Goal: Task Accomplishment & Management: Complete application form

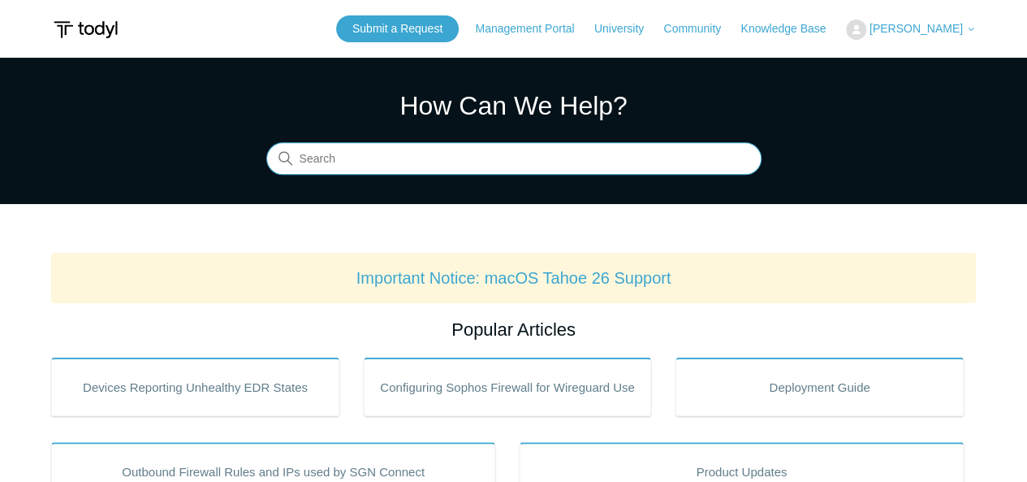
click at [408, 158] on input "Search" at bounding box center [513, 159] width 495 height 32
type input "agentbeat"
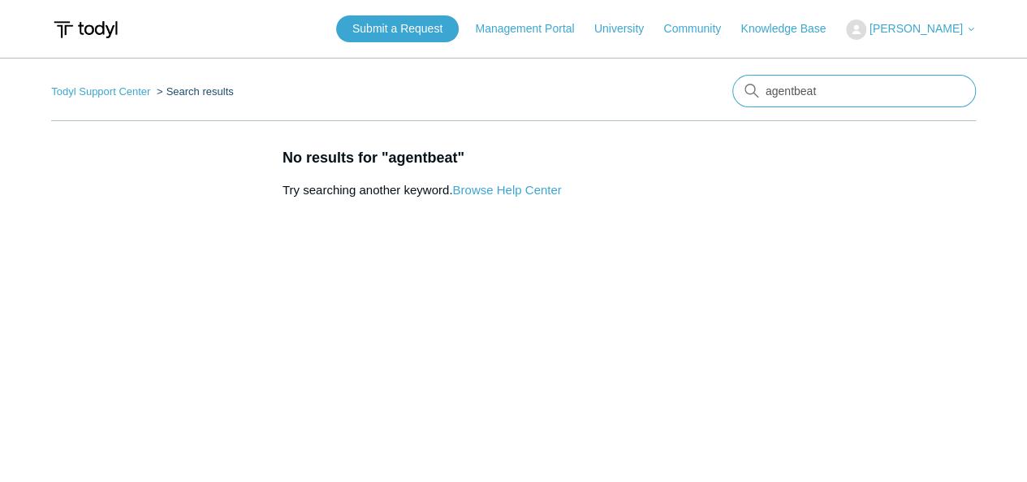
click at [848, 80] on input "agentbeat" at bounding box center [854, 91] width 244 height 32
type input "heartbeat"
click at [802, 28] on link "Knowledge Base" at bounding box center [791, 28] width 101 height 17
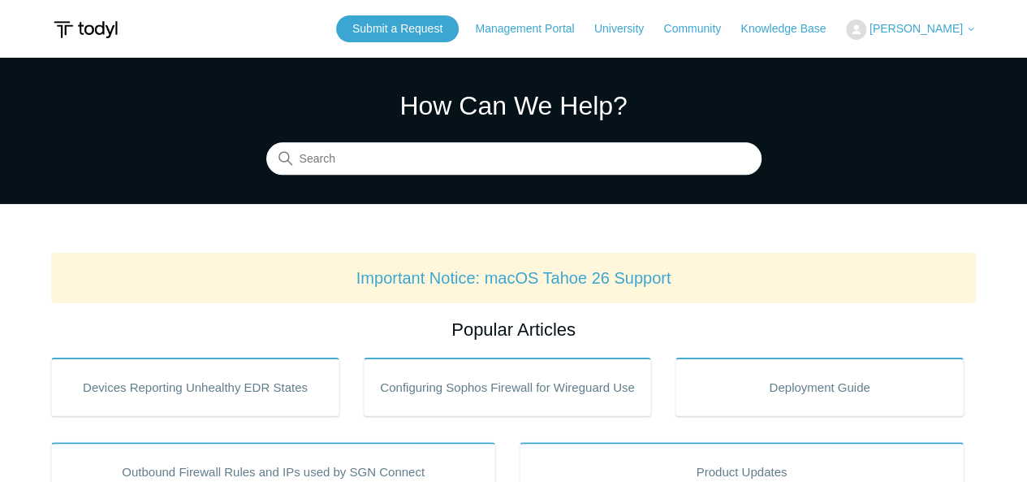
click at [409, 181] on section "How Can We Help? Search" at bounding box center [513, 131] width 1027 height 146
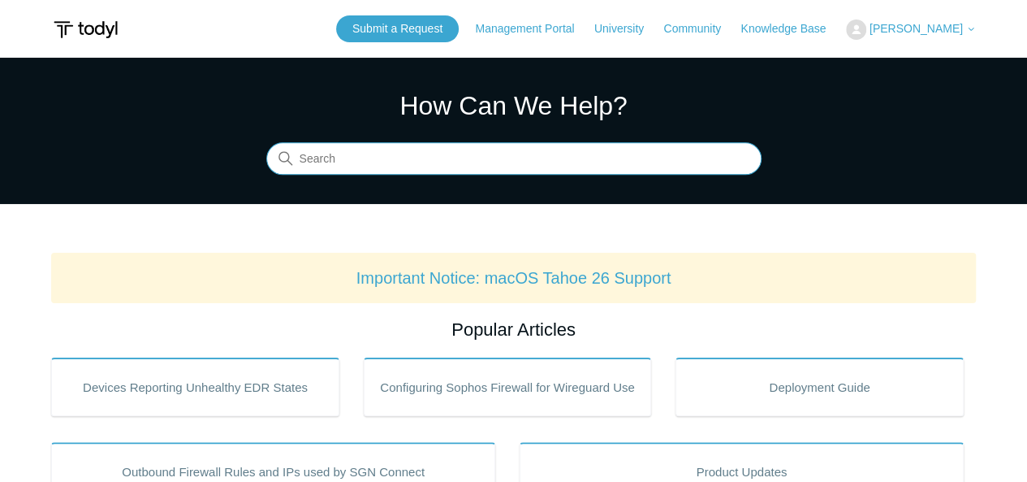
click at [515, 153] on input "Search" at bounding box center [513, 159] width 495 height 32
type input "beat"
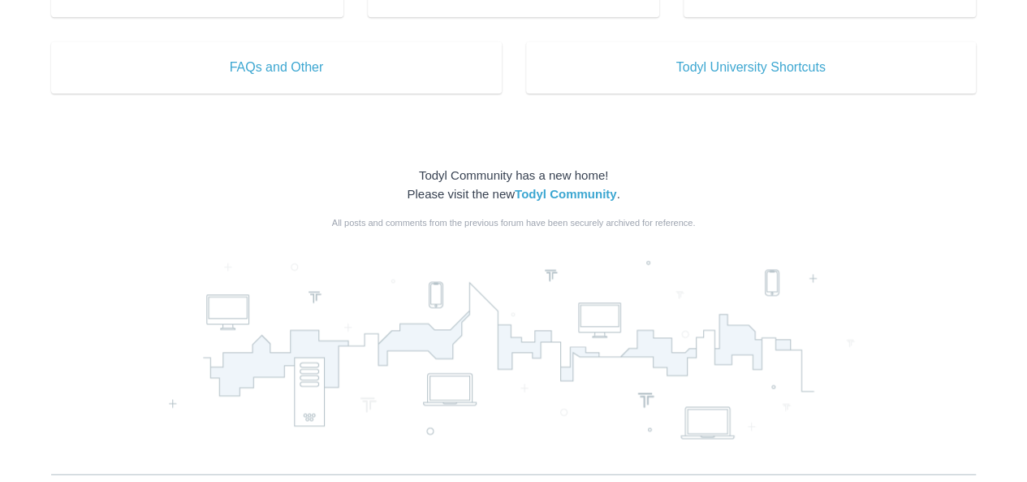
scroll to position [1093, 0]
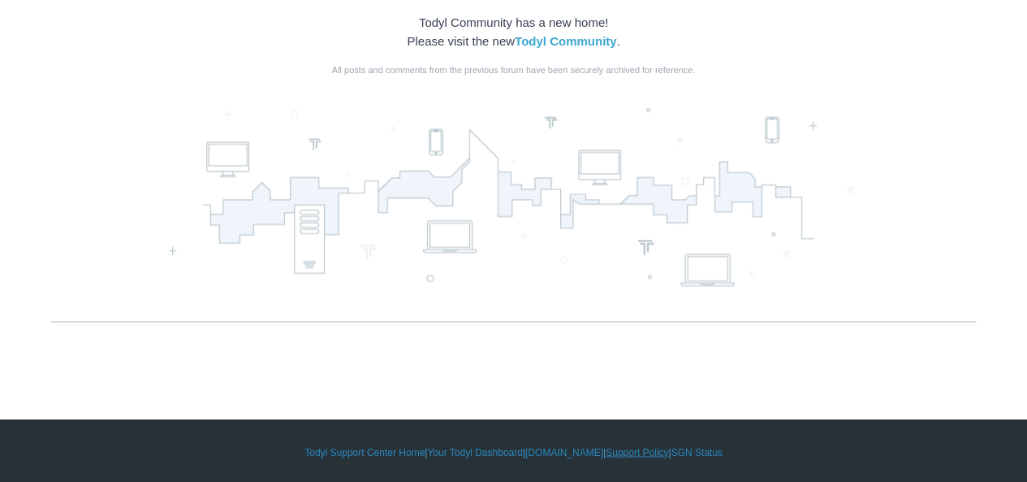
click at [629, 456] on link "Support Policy" at bounding box center [637, 451] width 63 height 15
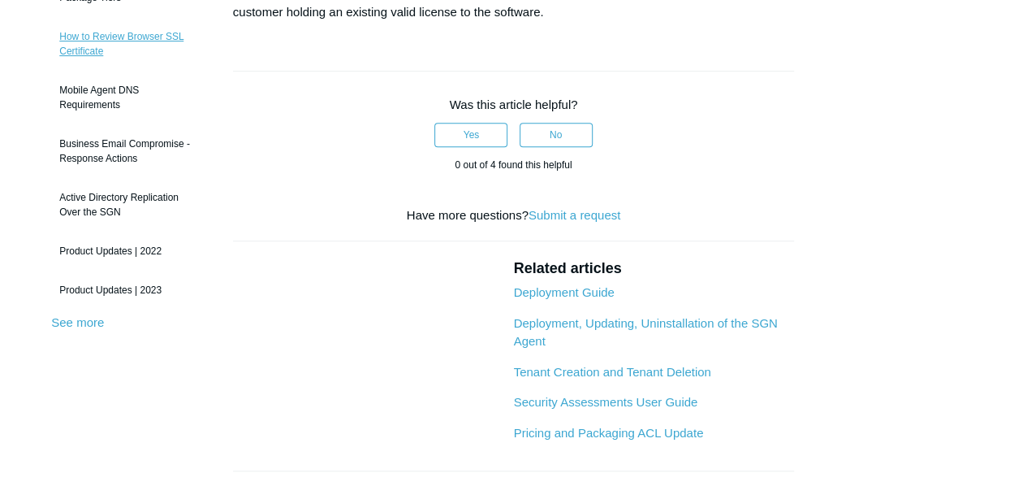
scroll to position [383, 0]
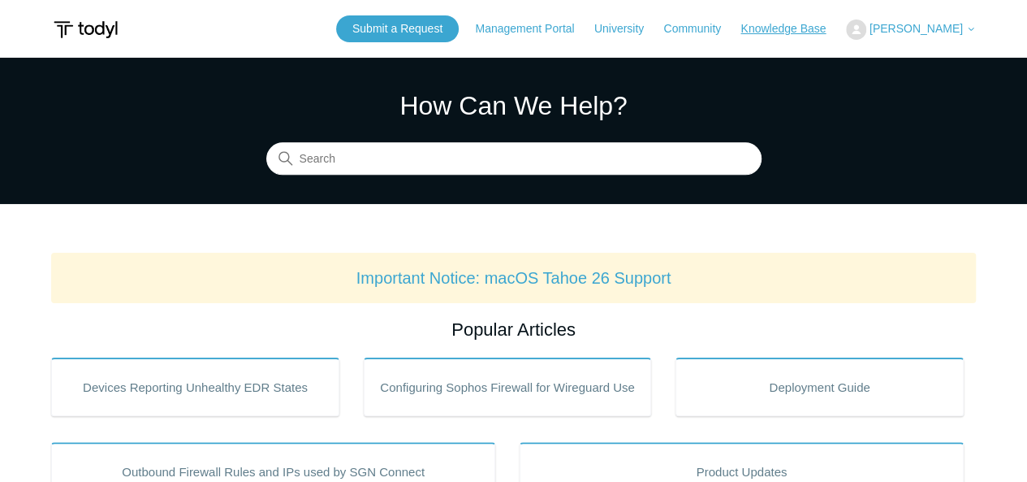
click at [791, 24] on link "Knowledge Base" at bounding box center [791, 28] width 101 height 17
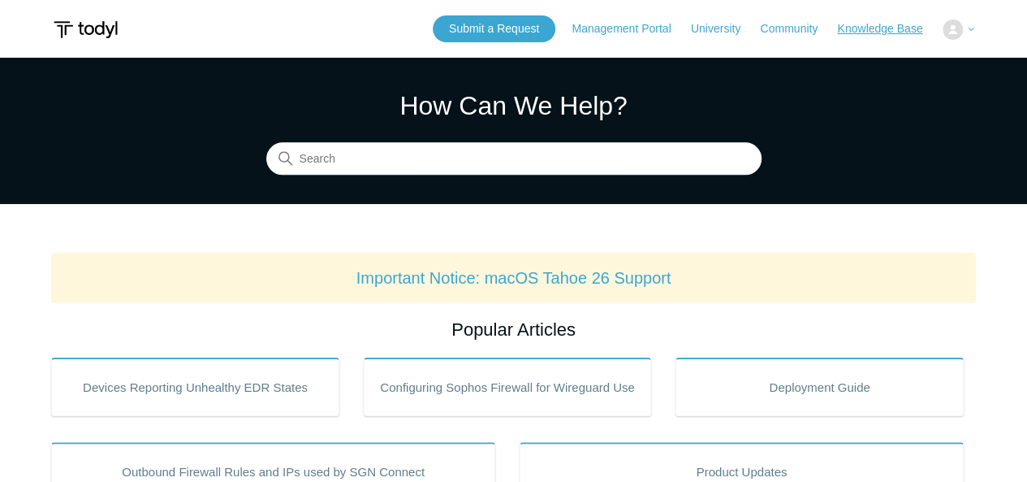
click at [892, 36] on link "Knowledge Base" at bounding box center [887, 28] width 101 height 17
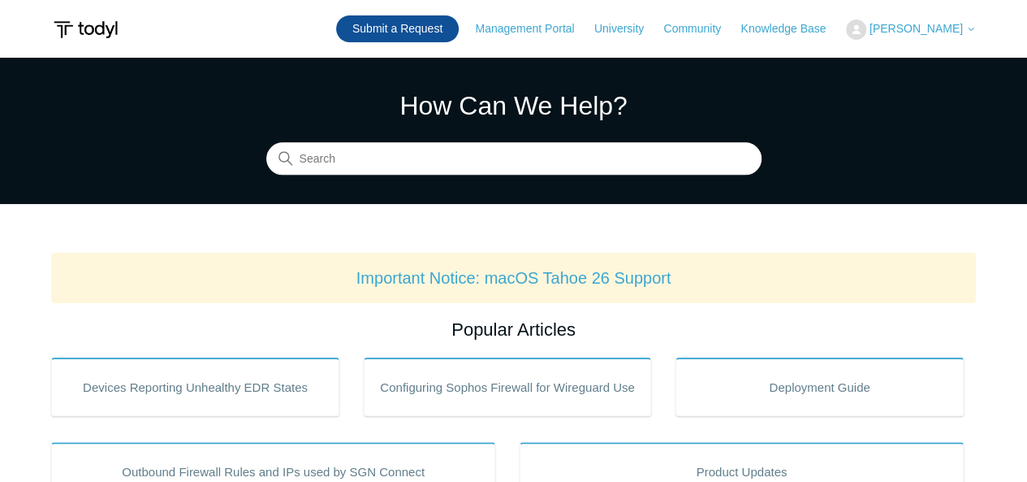
click at [443, 28] on link "Submit a Request" at bounding box center [397, 28] width 123 height 27
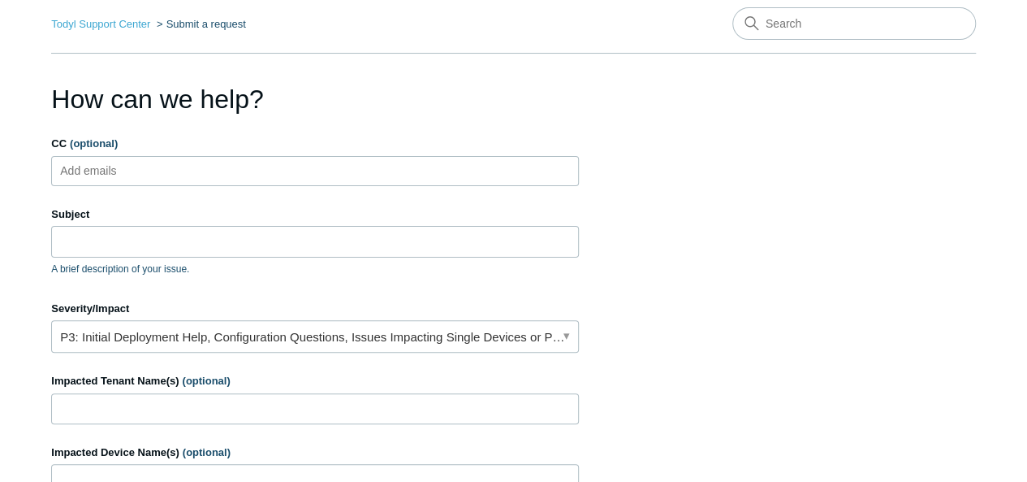
scroll to position [94, 0]
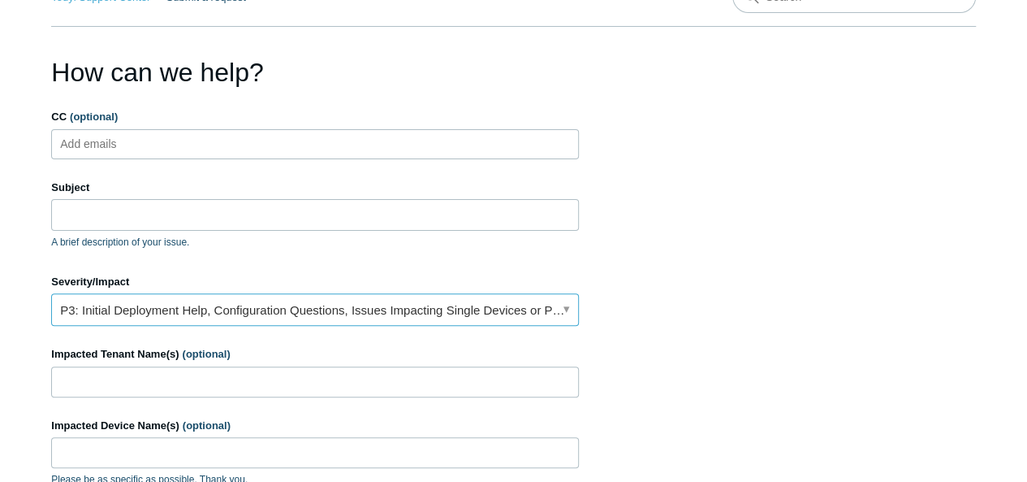
click at [568, 306] on link "P3: Initial Deployment Help, Configuration Questions, Issues Impacting Single D…" at bounding box center [315, 309] width 528 height 32
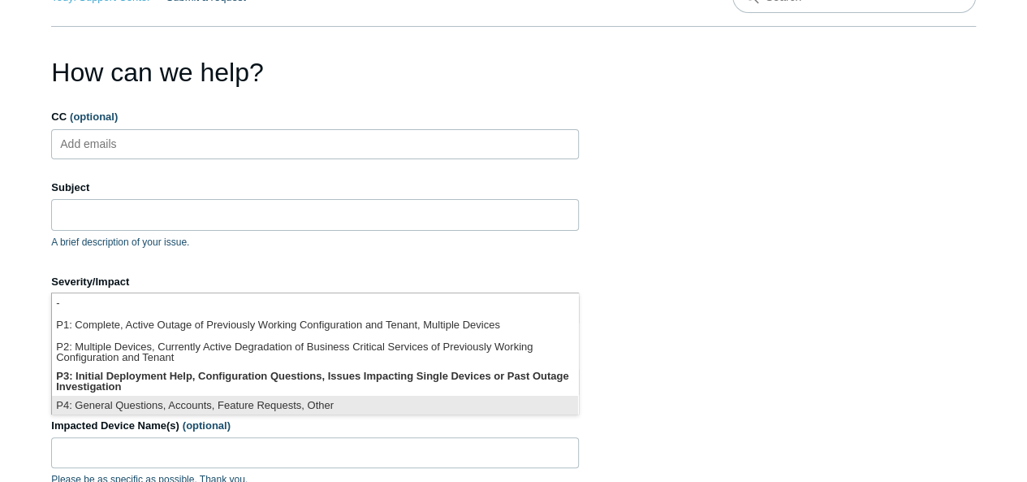
scroll to position [3, 0]
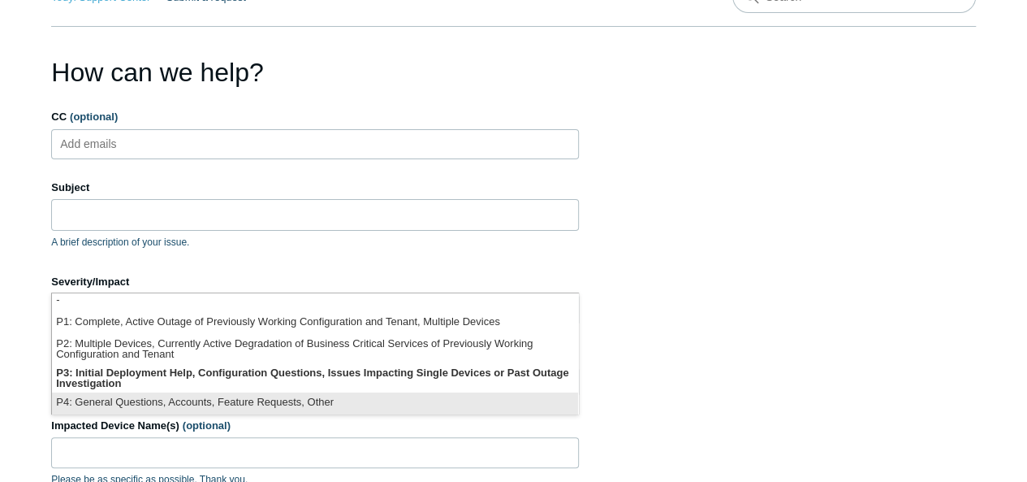
click at [336, 396] on li "P4: General Questions, Accounts, Feature Requests, Other" at bounding box center [315, 403] width 526 height 22
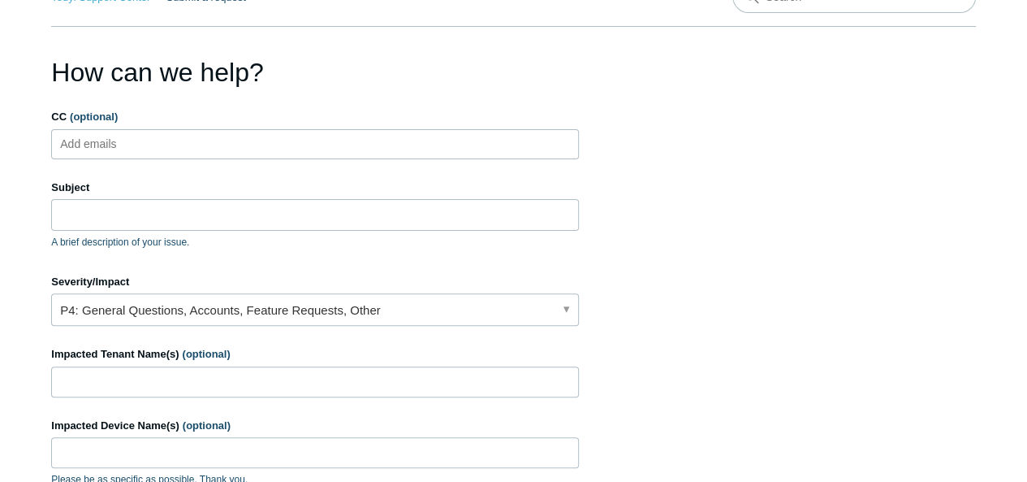
click at [257, 148] on ul "Add emails" at bounding box center [315, 144] width 528 height 30
type input "Steve.Gallen@itsolutions-inc.com"
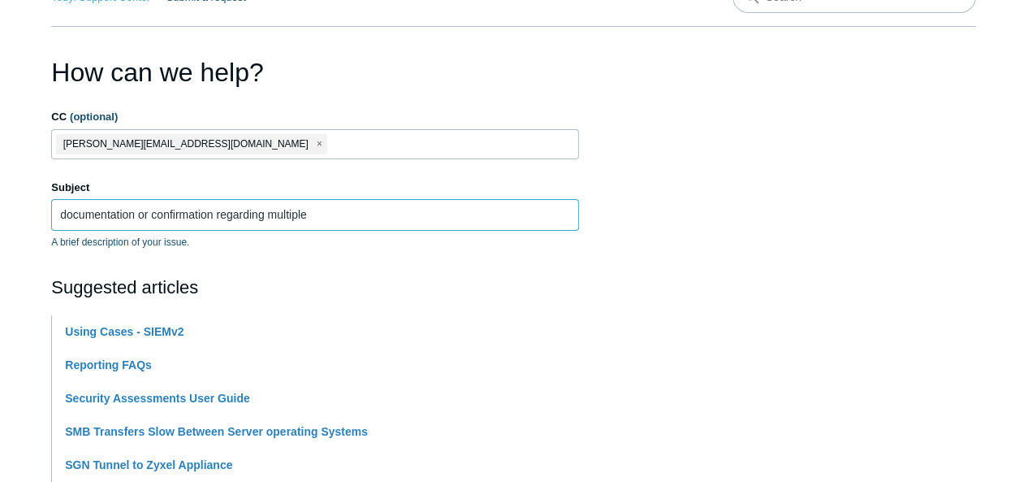
paste input "Combined beat ran only by the elastic agent"
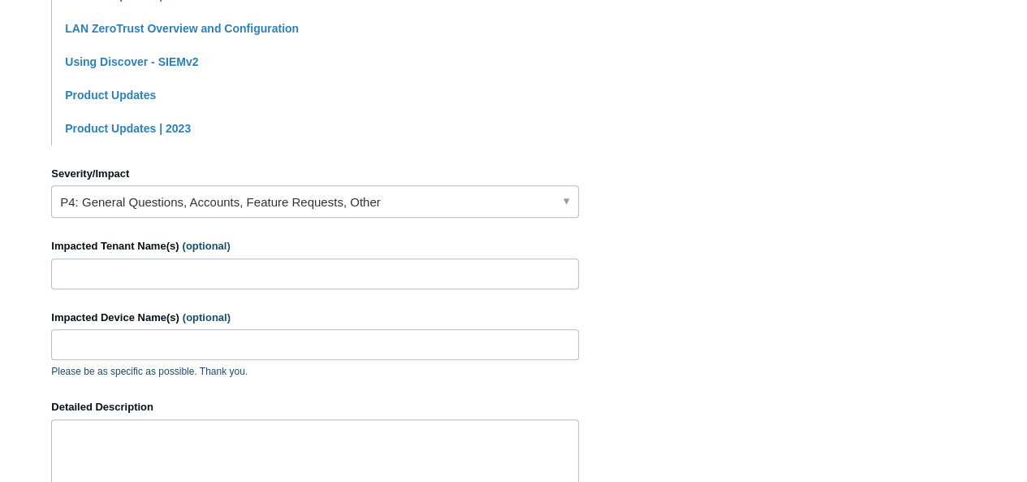
scroll to position [599, 0]
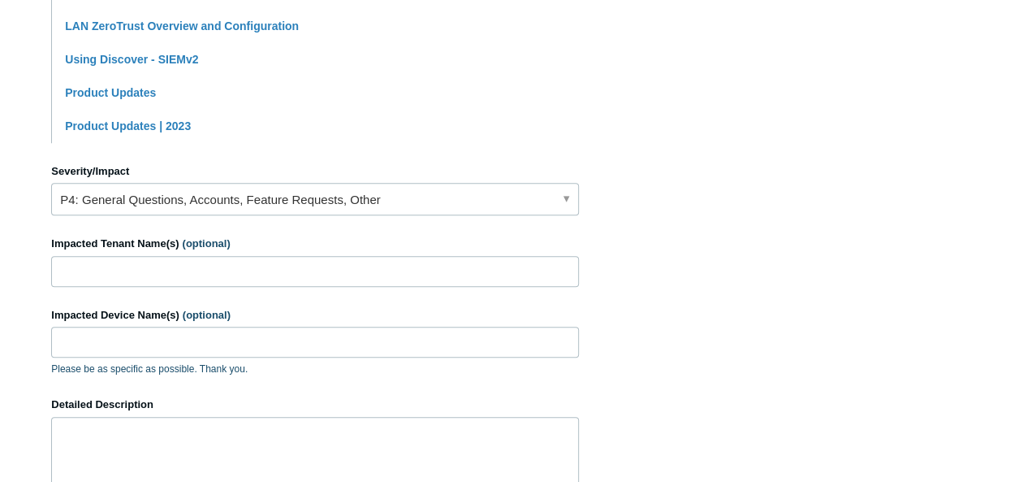
type input "Combined beat ran only by the elastic agent"
click at [196, 265] on input "Impacted Tenant Name(s) (optional)" at bounding box center [315, 271] width 528 height 31
type input "Cabaletta Bio Inc"
paste input "TP-nsherman"
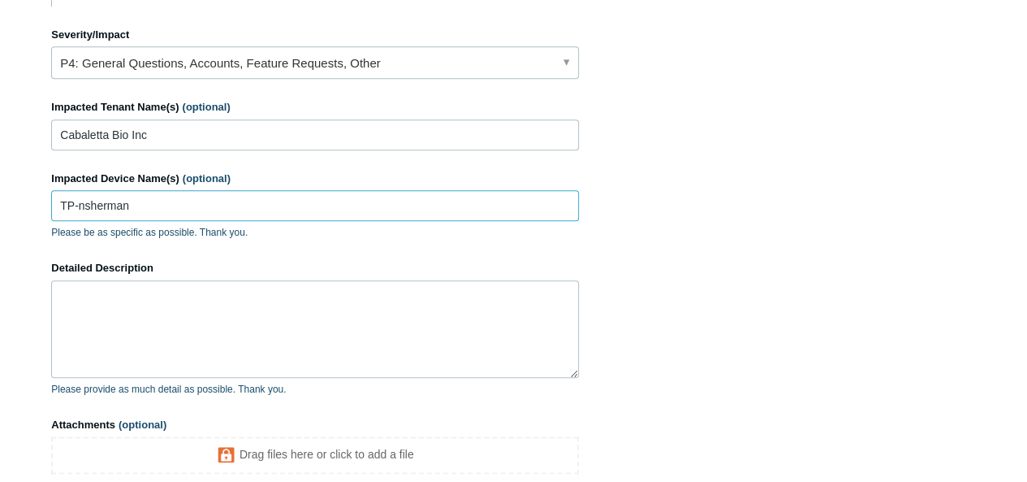
scroll to position [739, 0]
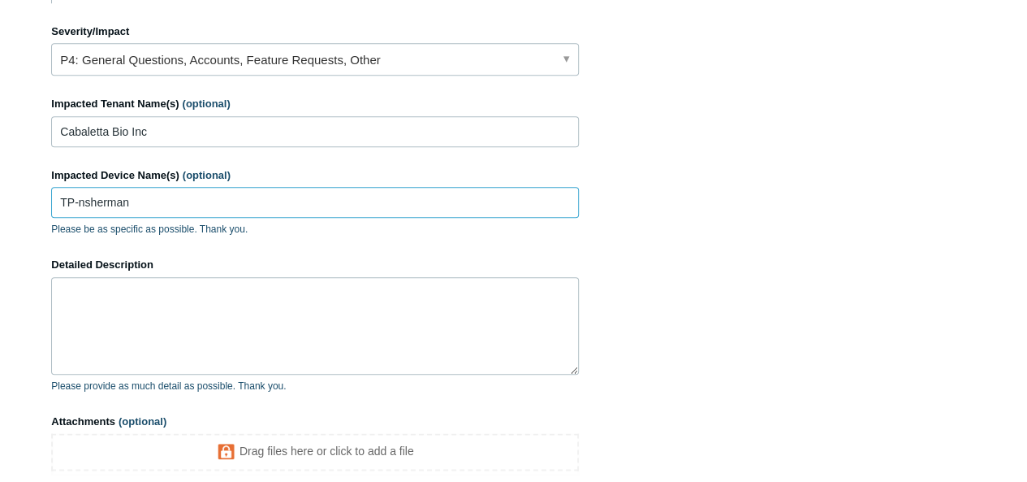
type input "TP-nsherman"
click at [296, 326] on textarea "Detailed Description" at bounding box center [315, 325] width 528 height 97
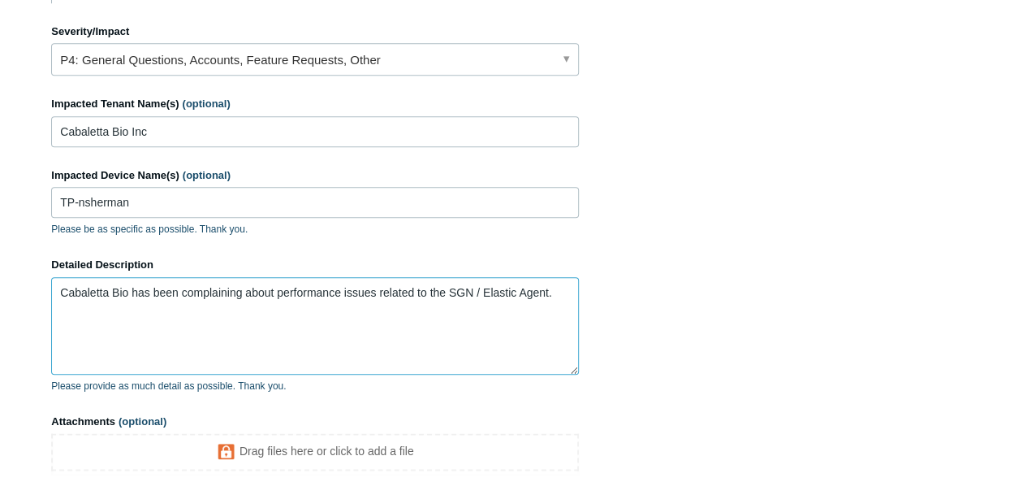
click at [396, 322] on textarea "Cabaletta Bio has been complaining about performance issues related to the SGN …" at bounding box center [315, 325] width 528 height 97
click at [564, 313] on textarea "Cabaletta Bio has been complaining about performance issues related to the SGN …" at bounding box center [315, 325] width 528 height 97
click at [186, 305] on textarea "Cabaletta Bio has been complaining about performance issues related to the SGN …" at bounding box center [315, 325] width 528 height 97
click at [144, 304] on textarea "Cabaletta Bio has been complaining about performance issues related to the SGN …" at bounding box center [315, 325] width 528 height 97
click at [133, 306] on textarea "Cabaletta Bio has been complaining about performance issues related to the SGN …" at bounding box center [315, 325] width 528 height 97
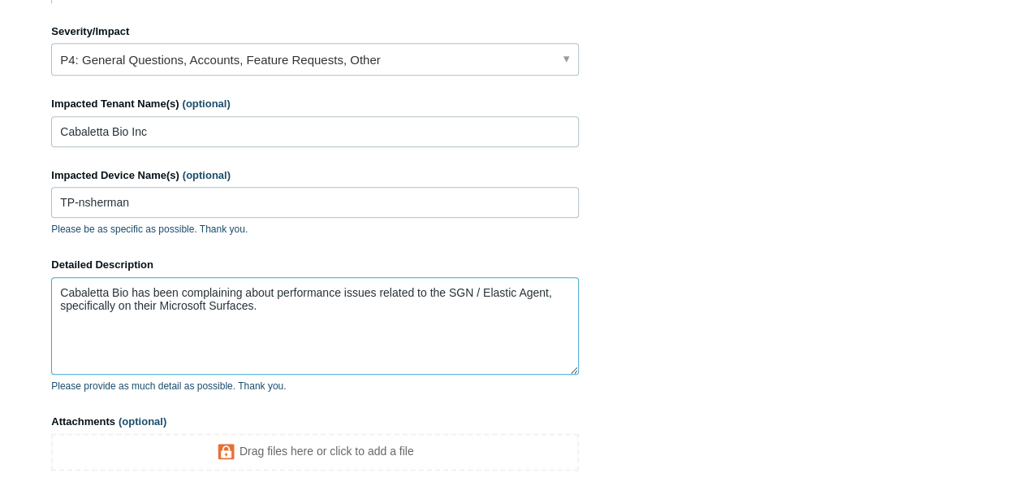
click at [333, 326] on textarea "Cabaletta Bio has been complaining about performance issues related to the SGN …" at bounding box center [315, 325] width 528 height 97
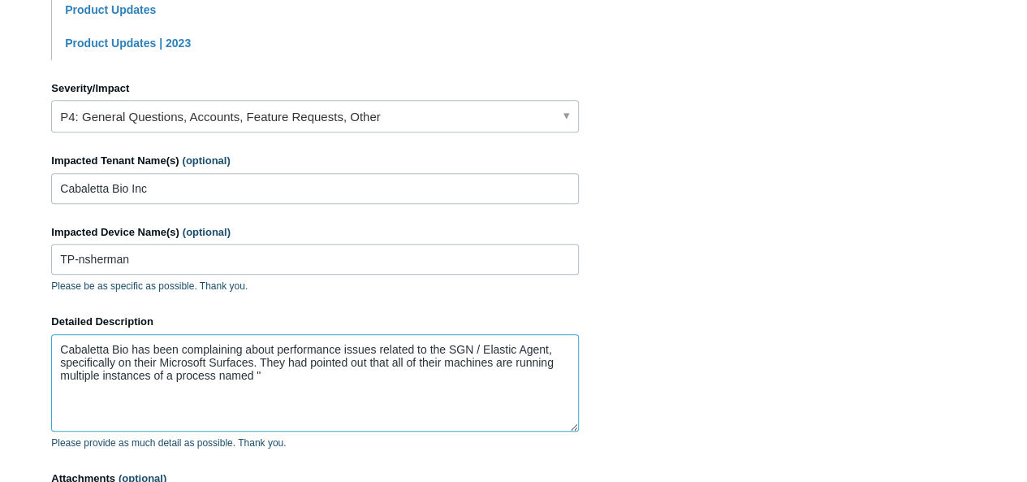
scroll to position [898, 0]
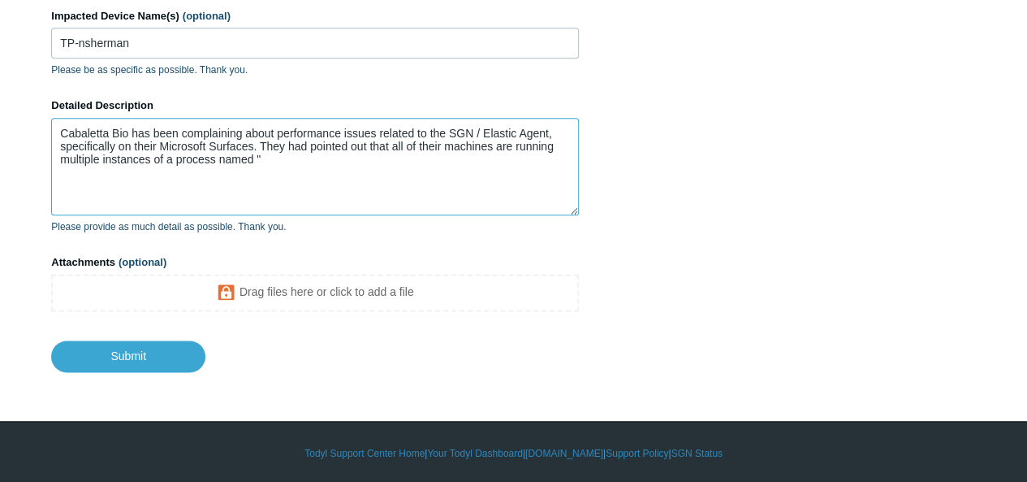
paste textarea "https://discuss.elastic.co/t/combined-beat-ran-only-by-the-elastic-agent-proces…"
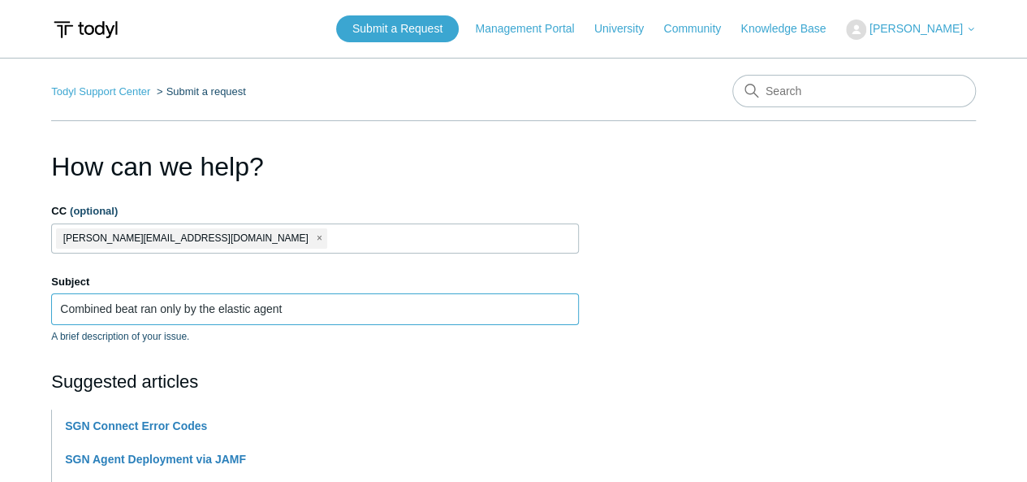
click at [304, 296] on input "Combined beat ran only by the elastic agent" at bounding box center [315, 308] width 528 height 31
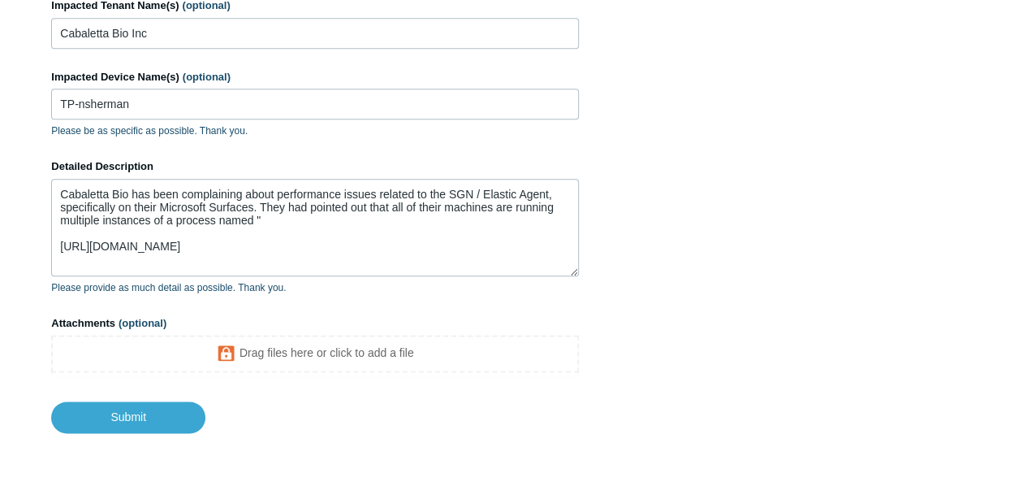
scroll to position [840, 0]
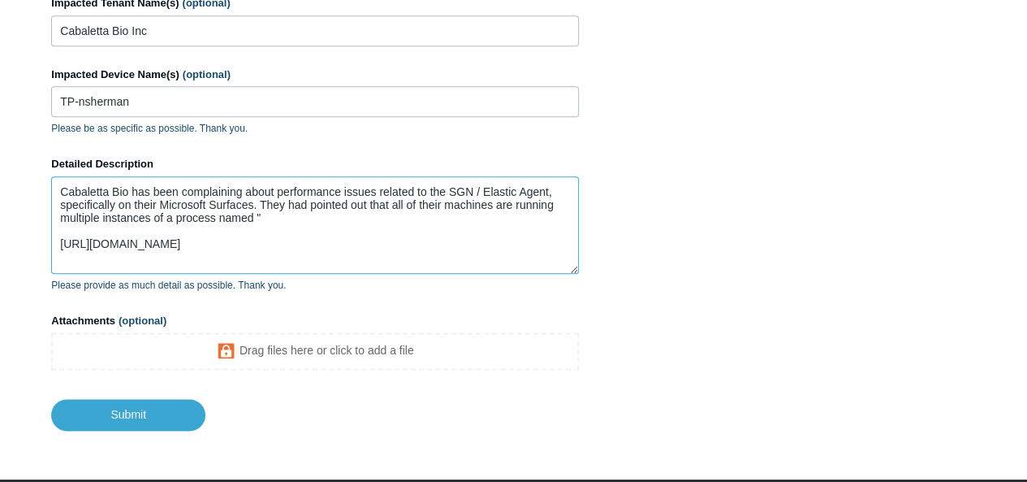
click at [333, 210] on textarea "Cabaletta Bio has been complaining about performance issues related to the SGN …" at bounding box center [315, 224] width 528 height 97
paste textarea "Combined beat ran only by the elastic agent"
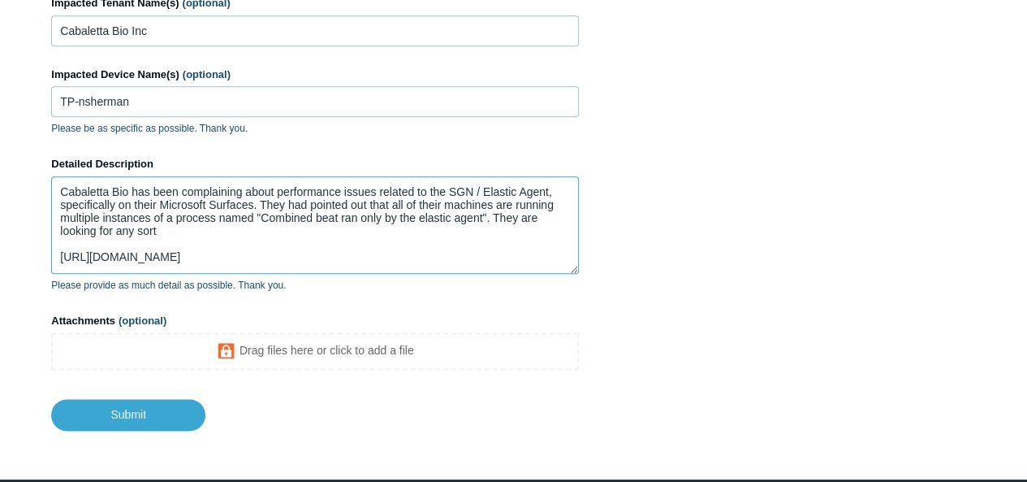
drag, startPoint x: 187, startPoint y: 263, endPoint x: 45, endPoint y: 255, distance: 141.5
click at [498, 217] on textarea "Cabaletta Bio has been complaining about performance issues related to the SGN …" at bounding box center [315, 224] width 528 height 97
click at [492, 217] on textarea "Cabaletta Bio has been complaining about performance issues related to the SGN …" at bounding box center [315, 224] width 528 height 97
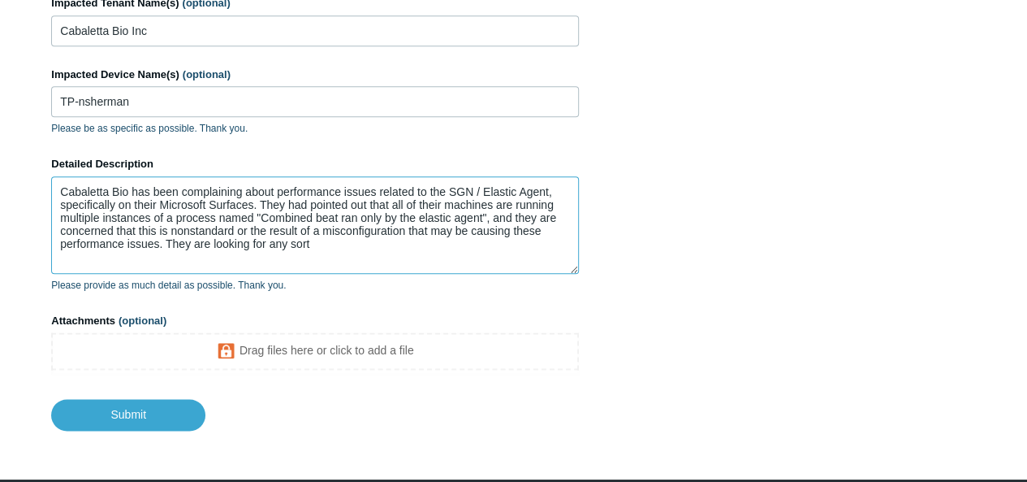
click at [409, 248] on textarea "Cabaletta Bio has been complaining about performance issues related to the SGN …" at bounding box center [315, 224] width 528 height 97
paste textarea "ny vendor documentation or KB article confirming that three agentbeat processes…"
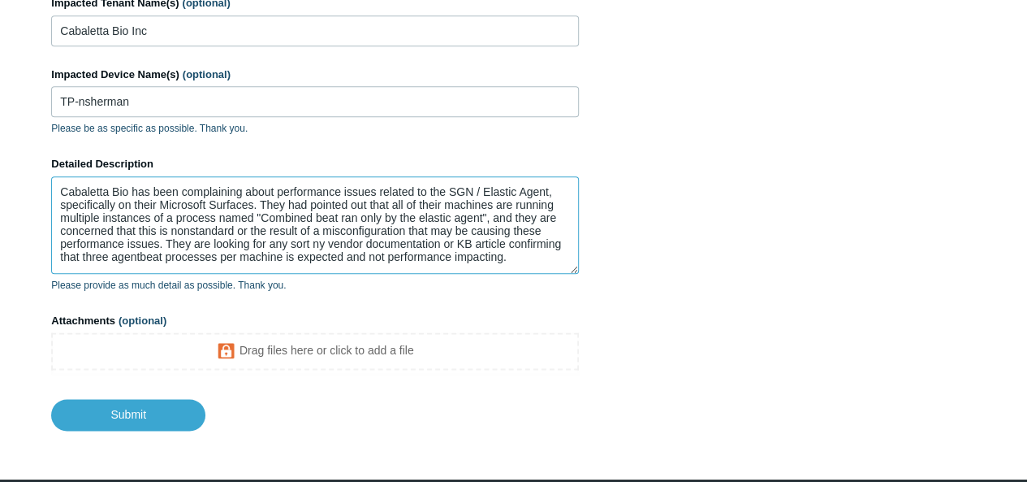
drag, startPoint x: 323, startPoint y: 241, endPoint x: 315, endPoint y: 244, distance: 8.7
click at [315, 244] on textarea "Cabaletta Bio has been complaining about performance issues related to the SGN …" at bounding box center [315, 224] width 528 height 97
click at [529, 253] on textarea "Cabaletta Bio has been complaining about performance issues related to the SGN …" at bounding box center [315, 224] width 528 height 97
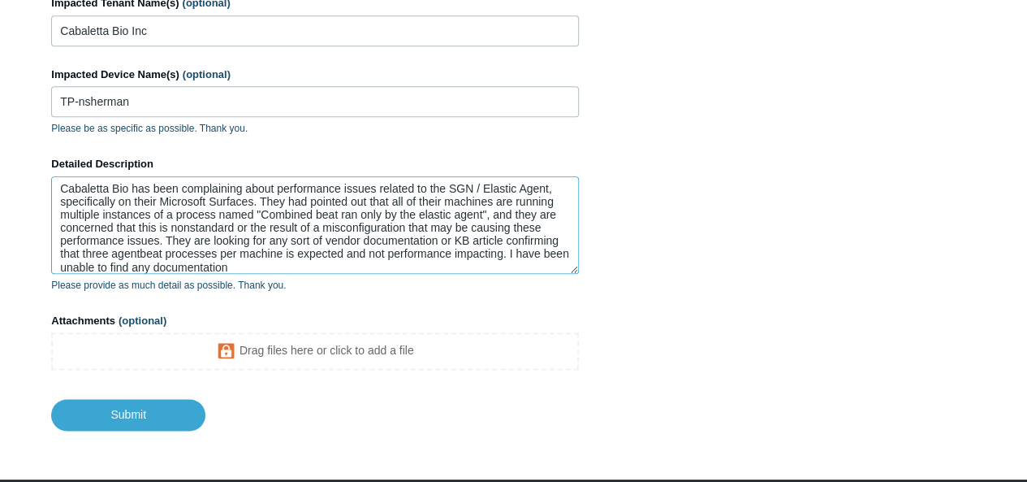
click at [497, 211] on textarea "Cabaletta Bio has been complaining about performance issues related to the SGN …" at bounding box center [315, 224] width 528 height 97
click at [487, 210] on textarea "Cabaletta Bio has been complaining about performance issues related to the SGN …" at bounding box center [315, 224] width 528 height 97
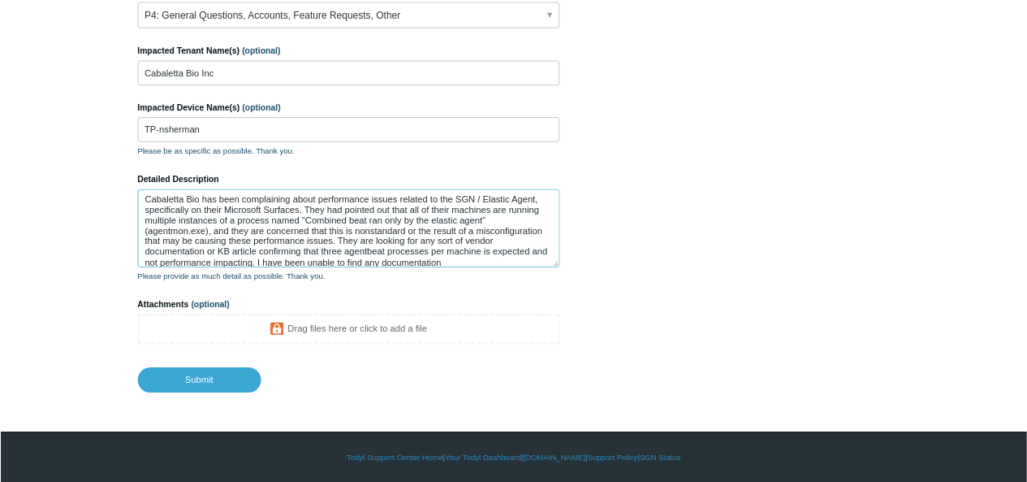
scroll to position [779, 0]
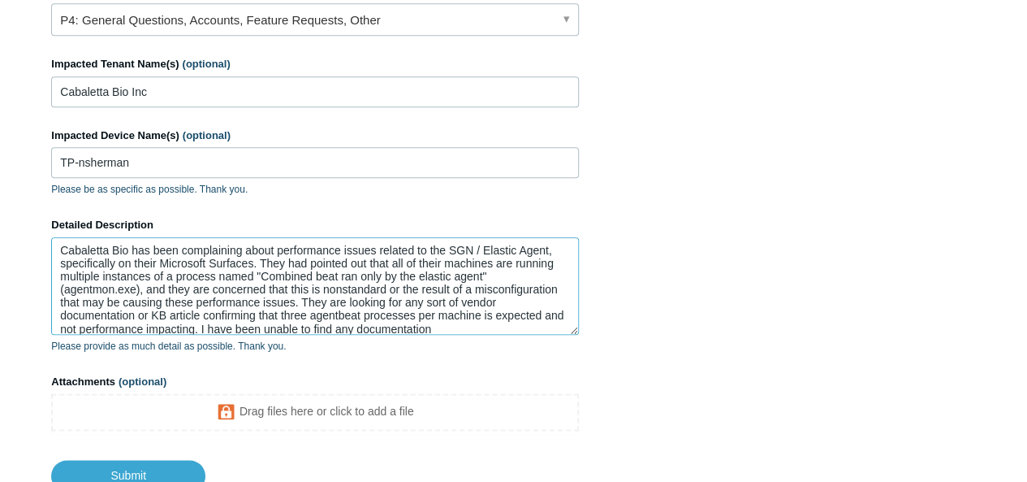
click at [102, 286] on textarea "Cabaletta Bio has been complaining about performance issues related to the SGN …" at bounding box center [315, 285] width 528 height 97
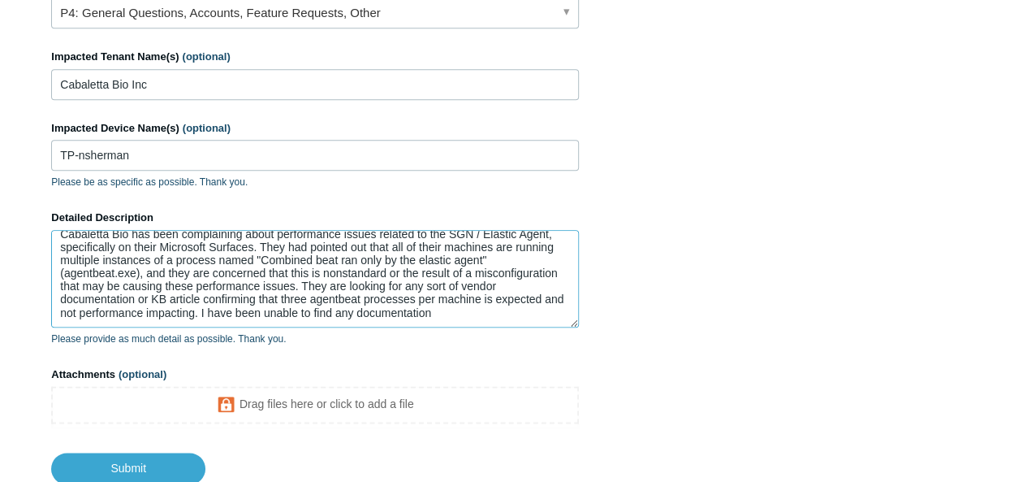
scroll to position [791, 0]
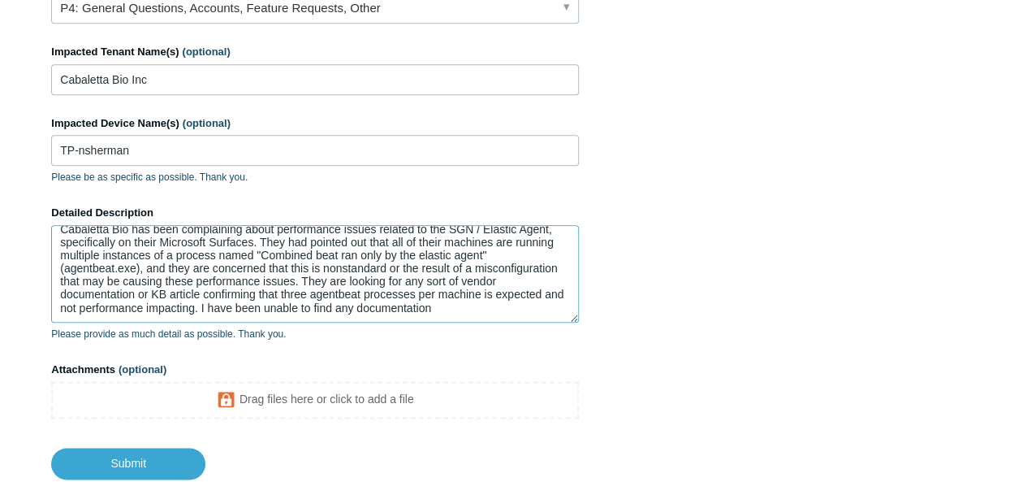
click at [359, 292] on textarea "Cabaletta Bio has been complaining about performance issues related to the SGN …" at bounding box center [315, 273] width 528 height 97
click at [512, 309] on textarea "Cabaletta Bio has been complaining about performance issues related to the SGN …" at bounding box center [315, 273] width 528 height 97
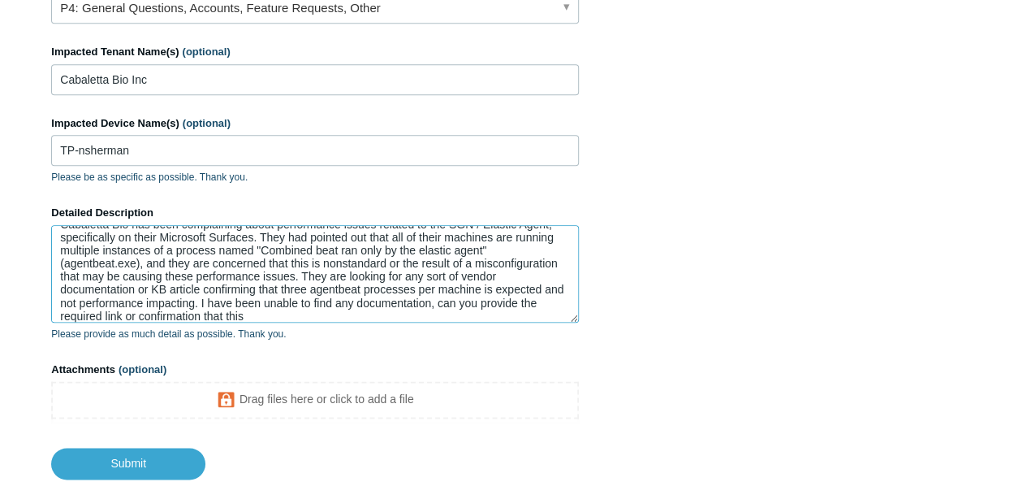
drag, startPoint x: 496, startPoint y: 244, endPoint x: 257, endPoint y: 248, distance: 239.6
click at [257, 248] on textarea "Cabaletta Bio has been complaining about performance issues related to the SGN …" at bounding box center [315, 273] width 528 height 97
click at [409, 310] on textarea "Cabaletta Bio has been complaining about performance issues related to the SGN …" at bounding box center [315, 273] width 528 height 97
paste textarea ""Combined beat ran only by the elastic agent""
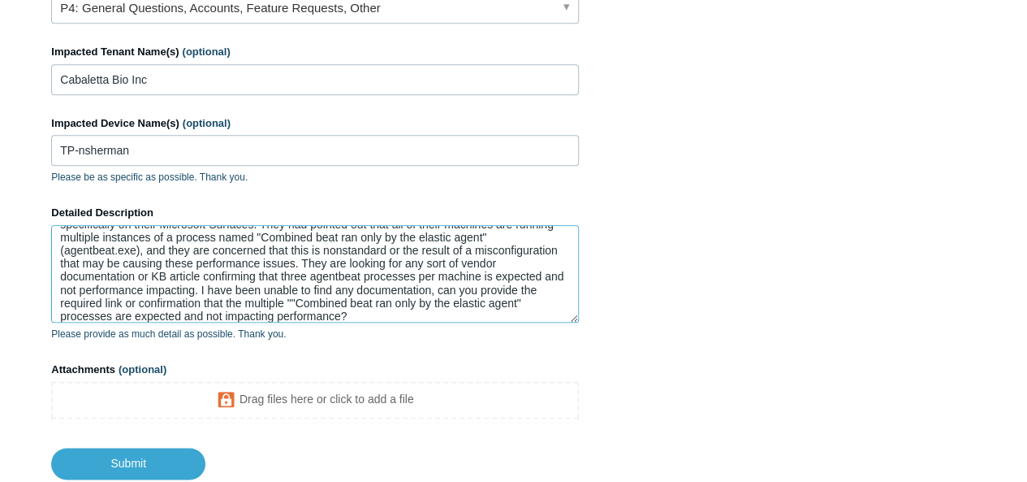
click at [451, 285] on textarea "Cabaletta Bio has been complaining about performance issues related to the SGN …" at bounding box center [315, 273] width 528 height 97
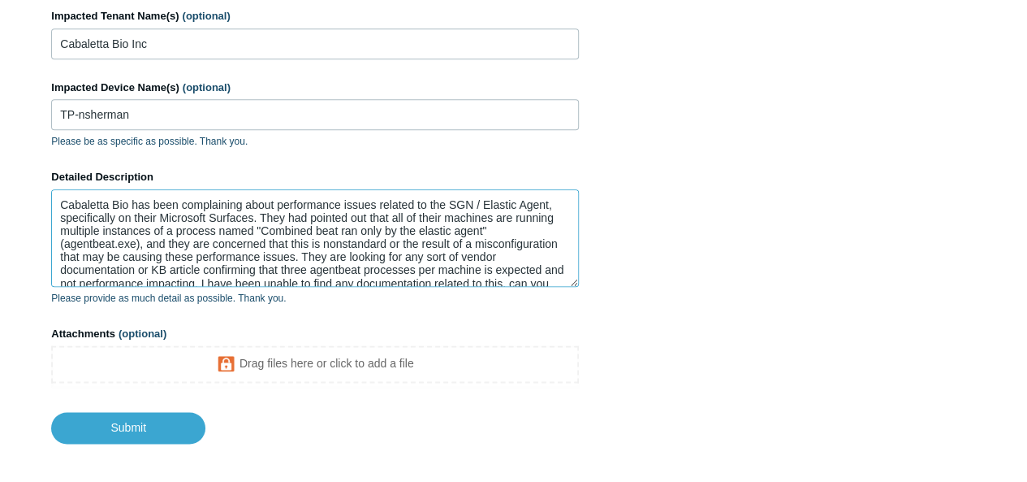
scroll to position [830, 0]
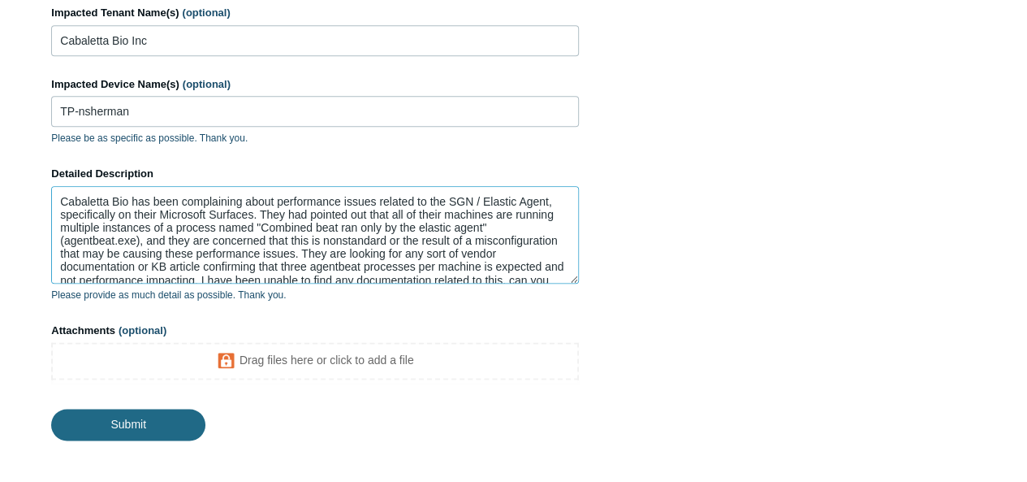
type textarea "Cabaletta Bio has been complaining about performance issues related to the SGN …"
click at [127, 420] on input "Submit" at bounding box center [128, 424] width 154 height 32
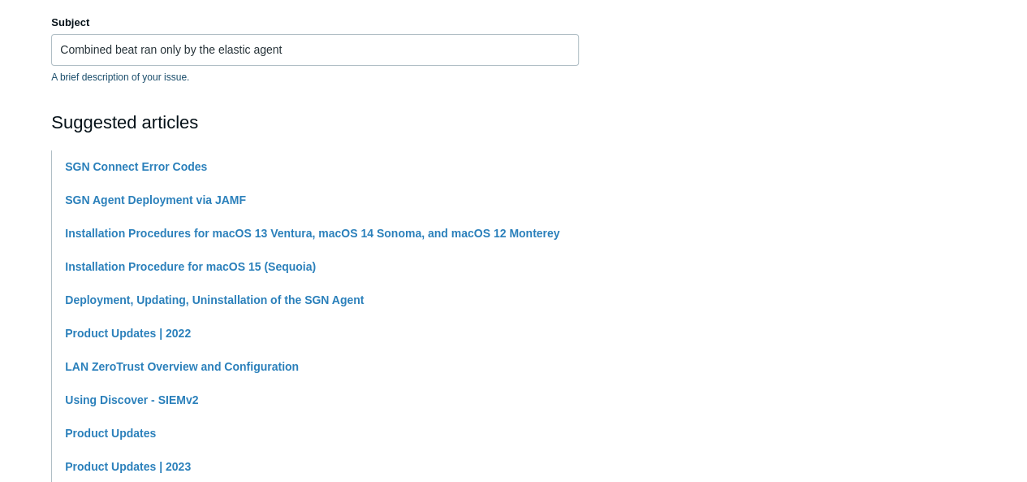
scroll to position [225, 0]
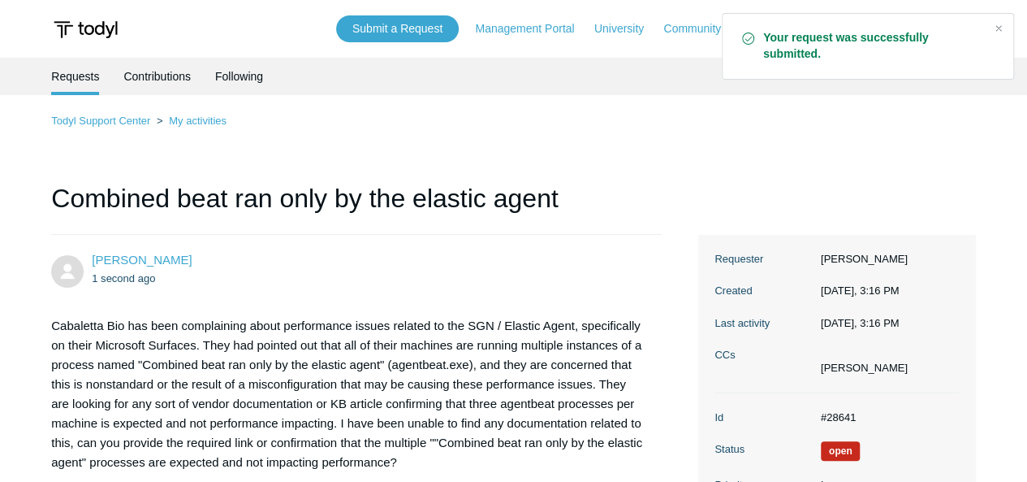
click at [884, 57] on strong "Your request was successfully submitted." at bounding box center [872, 46] width 218 height 32
click at [167, 83] on link "Contributions" at bounding box center [156, 75] width 67 height 34
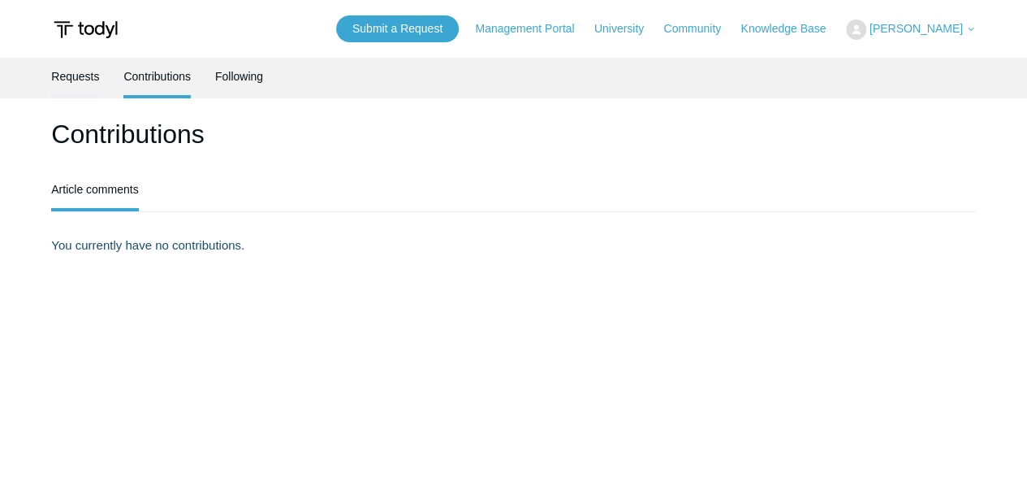
click at [91, 85] on link "Requests" at bounding box center [75, 75] width 48 height 34
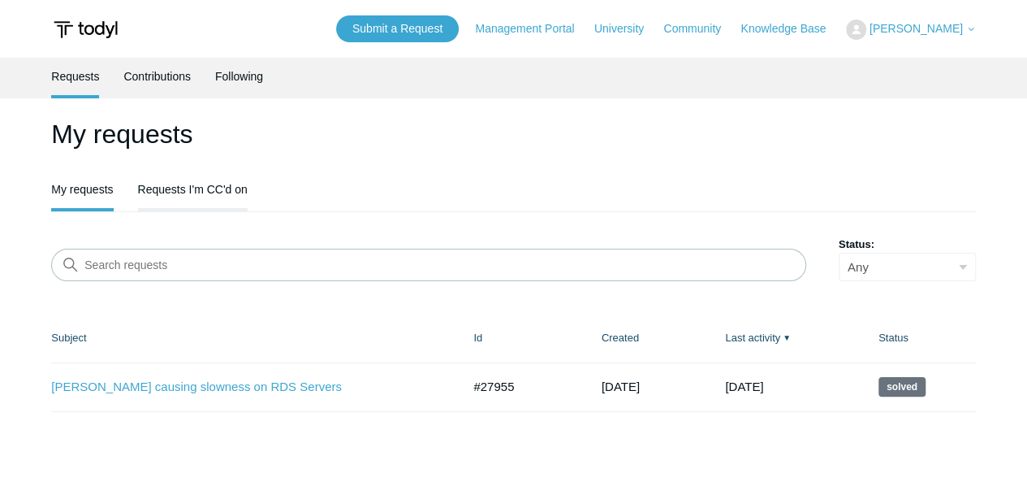
click at [187, 205] on li "Requests I'm CC'd on" at bounding box center [193, 191] width 110 height 41
click at [160, 205] on li "Requests I'm CC'd on" at bounding box center [193, 191] width 110 height 41
click at [138, 192] on link "Requests I'm CC'd on" at bounding box center [193, 188] width 110 height 34
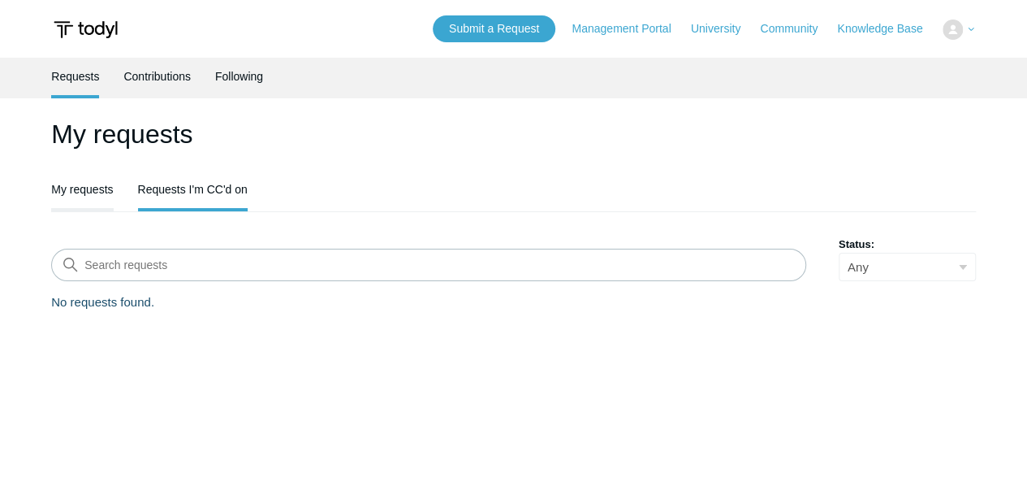
click at [79, 194] on link "My requests" at bounding box center [82, 188] width 62 height 34
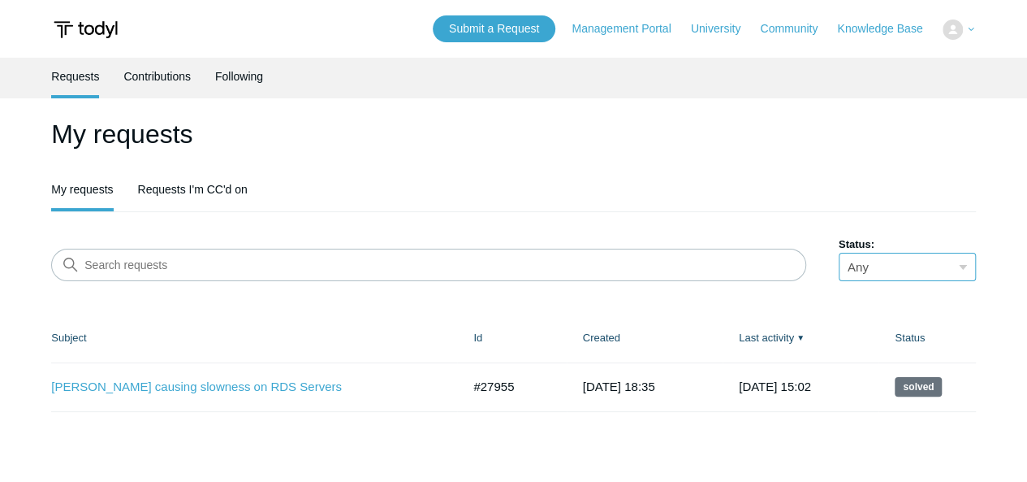
click at [939, 271] on select "Any Open Awaiting your reply Solved" at bounding box center [907, 267] width 137 height 28
select select "open"
click at [839, 253] on select "Any Open Awaiting your reply Solved" at bounding box center [907, 267] width 137 height 28
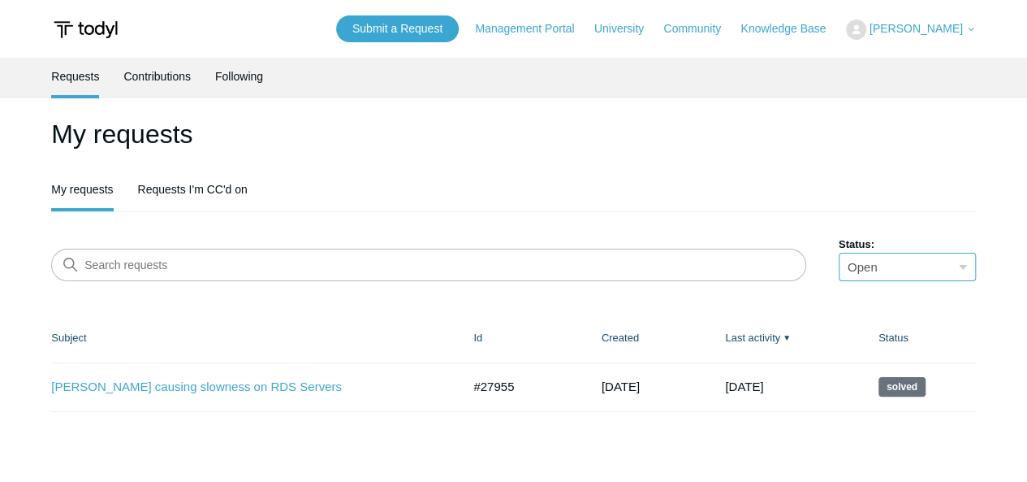
click at [898, 254] on select "Any Open Awaiting your reply Solved" at bounding box center [907, 267] width 137 height 28
select select
click at [839, 253] on select "Any Open Awaiting your reply Solved" at bounding box center [907, 267] width 137 height 28
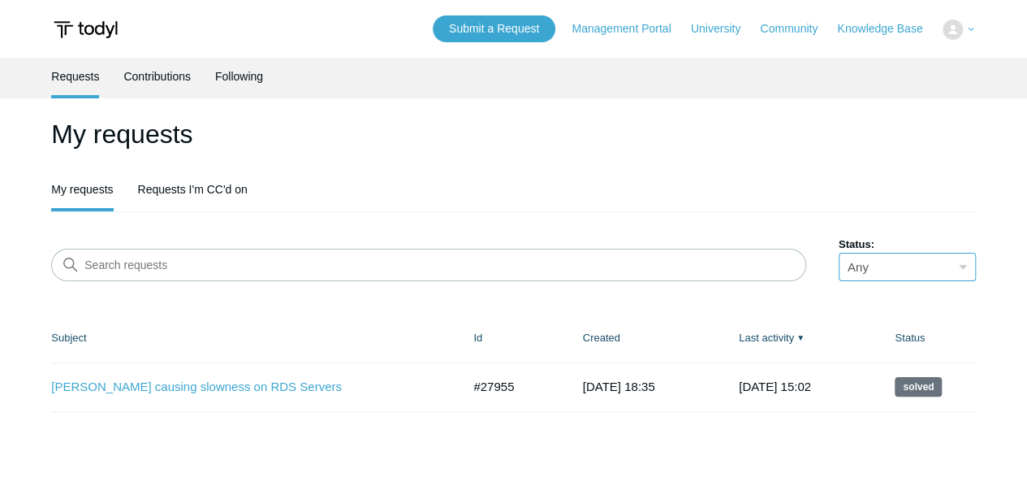
drag, startPoint x: 0, startPoint y: 0, endPoint x: 878, endPoint y: 262, distance: 916.1
click at [878, 262] on select "Any Open Awaiting your reply Solved" at bounding box center [907, 267] width 137 height 28
click at [836, 205] on ul "My requests Requests I'm CC'd on" at bounding box center [513, 191] width 925 height 41
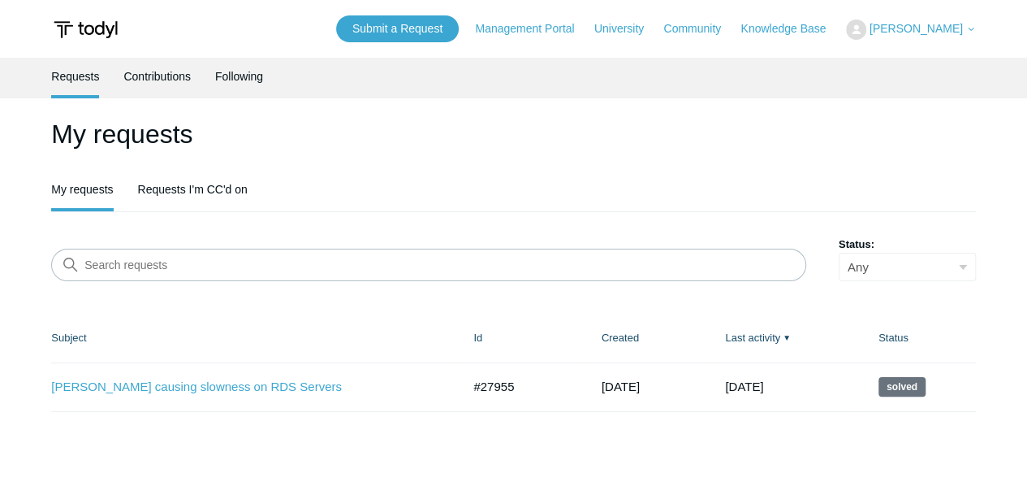
click at [80, 191] on link "My requests" at bounding box center [82, 189] width 62 height 37
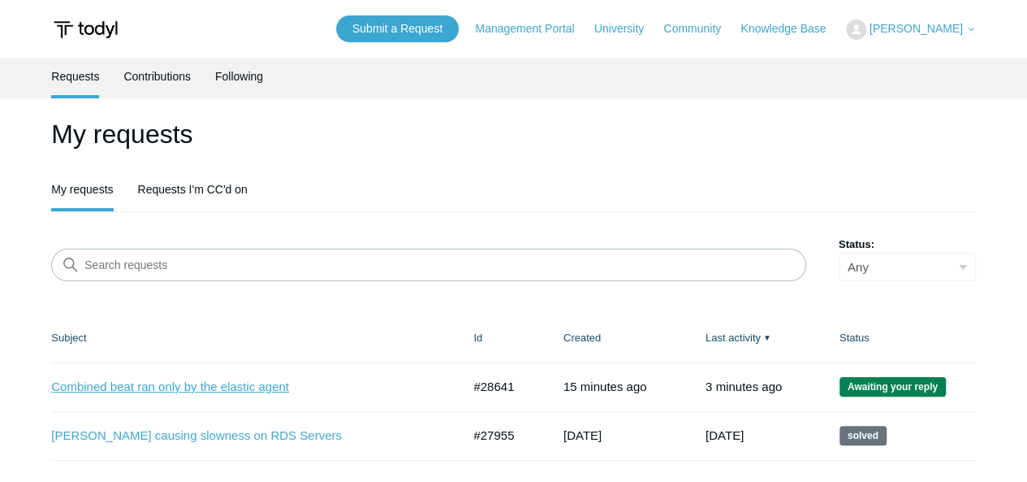
click at [268, 385] on link "Combined beat ran only by the elastic agent" at bounding box center [244, 387] width 386 height 19
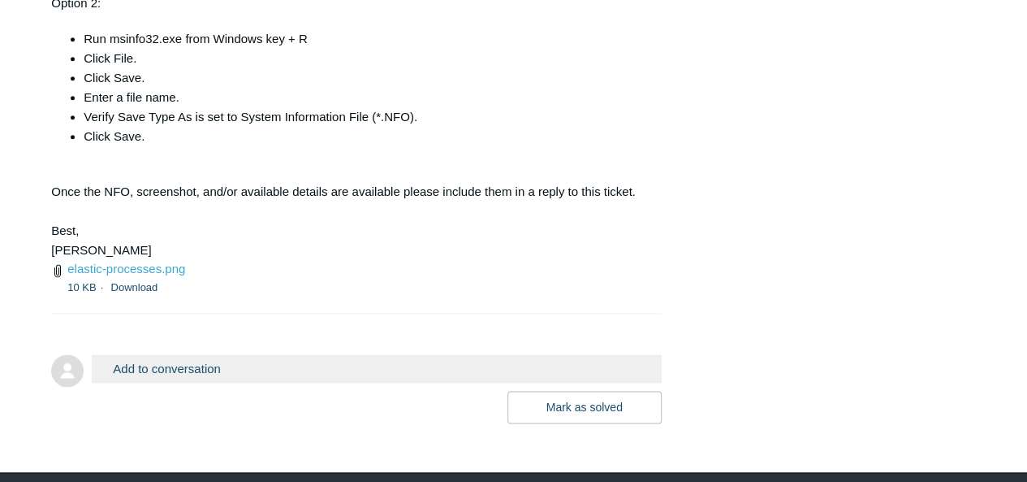
scroll to position [1023, 0]
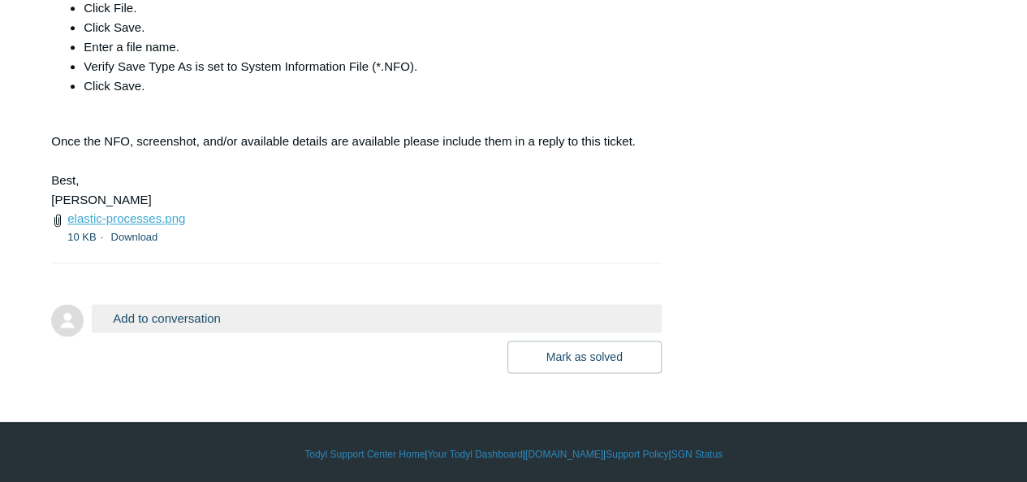
click at [163, 214] on link "elastic-processes.png" at bounding box center [126, 218] width 118 height 14
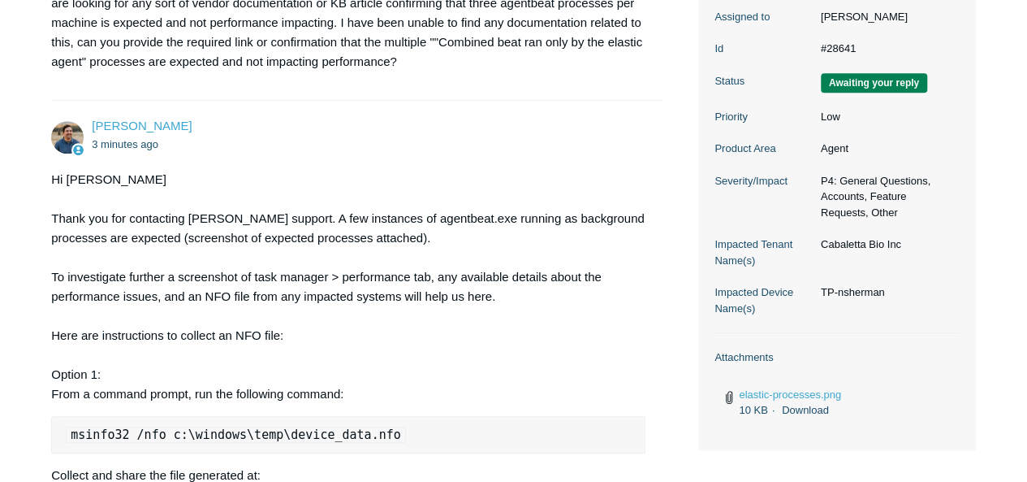
scroll to position [391, 0]
